Goal: Task Accomplishment & Management: Manage account settings

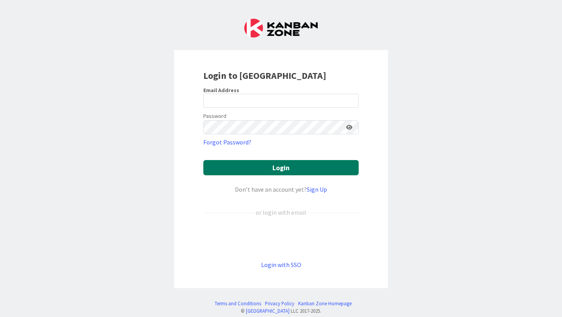
click at [285, 167] on button "Login" at bounding box center [280, 167] width 155 height 15
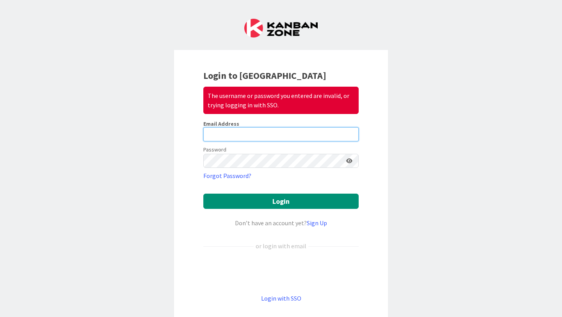
click at [256, 134] on input "email" at bounding box center [280, 134] width 155 height 14
type input "[PERSON_NAME][EMAIL_ADDRESS][PERSON_NAME][DOMAIN_NAME]"
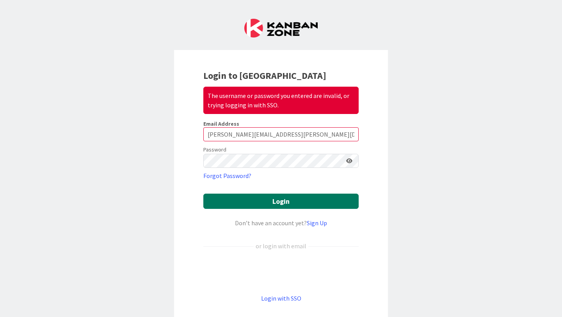
click at [274, 201] on button "Login" at bounding box center [280, 201] width 155 height 15
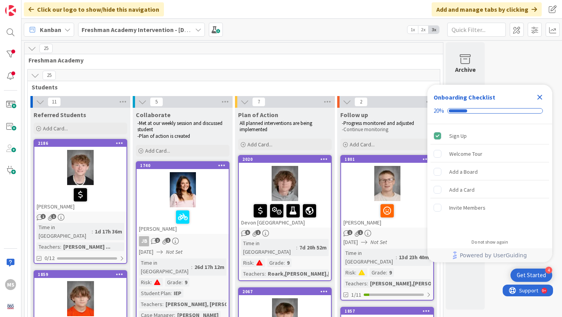
click at [539, 94] on icon "Close Checklist" at bounding box center [539, 96] width 9 height 9
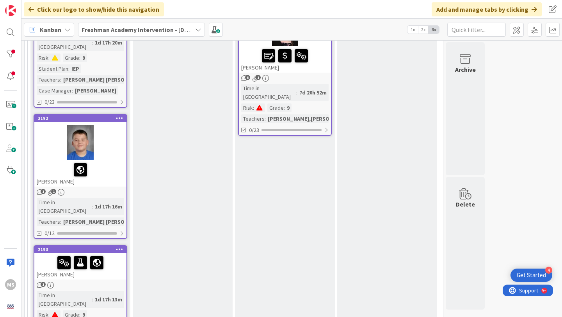
scroll to position [1218, 0]
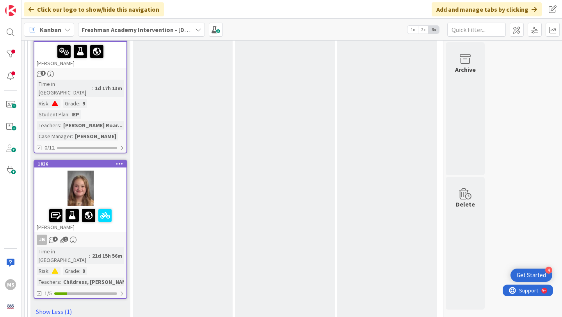
scroll to position [1433, 0]
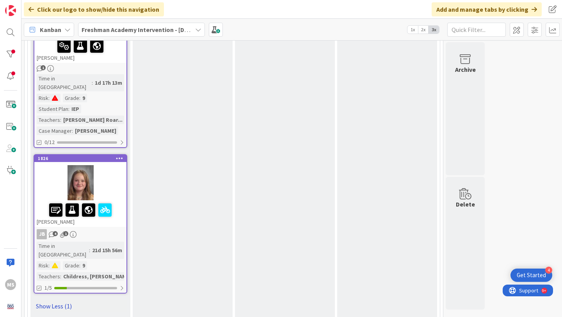
click at [55, 300] on link "Show Less (1)" at bounding box center [81, 306] width 94 height 12
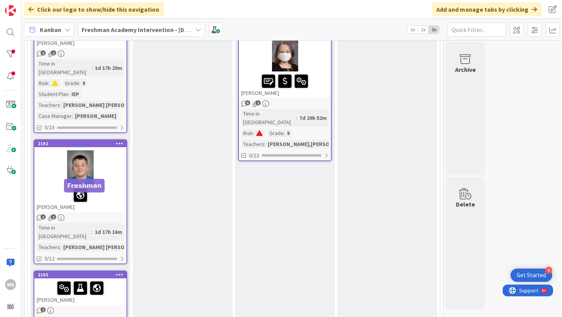
scroll to position [1218, 0]
